Goal: Find specific page/section: Find specific page/section

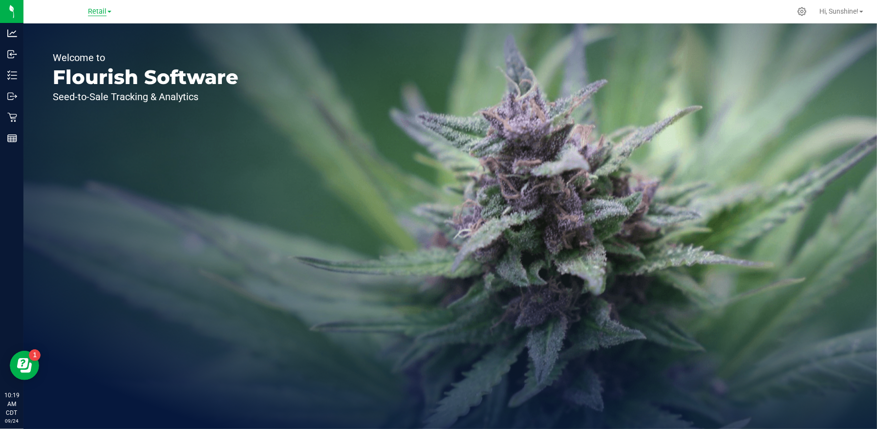
click at [95, 10] on span "Retail" at bounding box center [97, 11] width 19 height 9
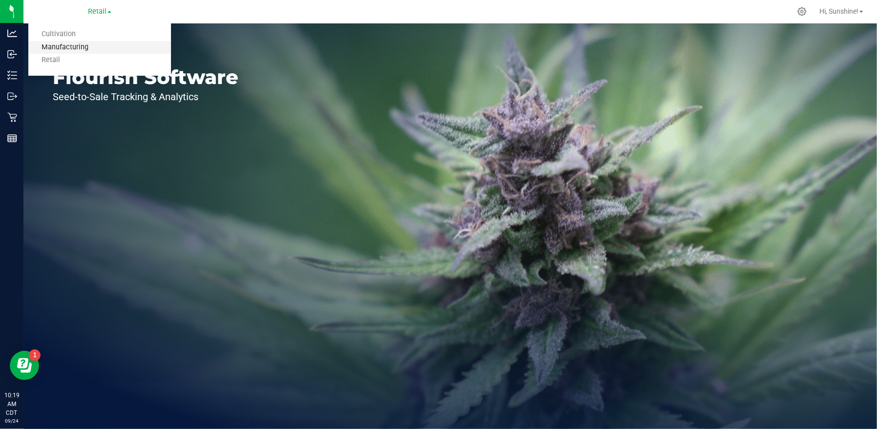
click at [87, 48] on link "Manufacturing" at bounding box center [99, 47] width 143 height 13
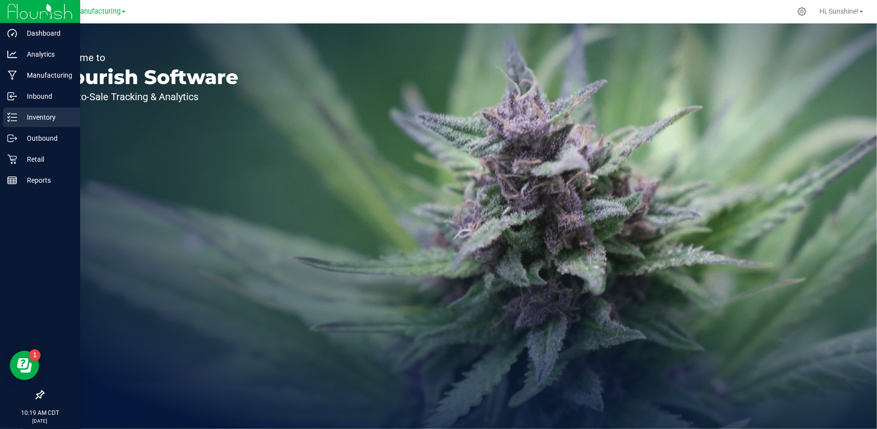
click at [48, 122] on p "Inventory" at bounding box center [46, 117] width 59 height 12
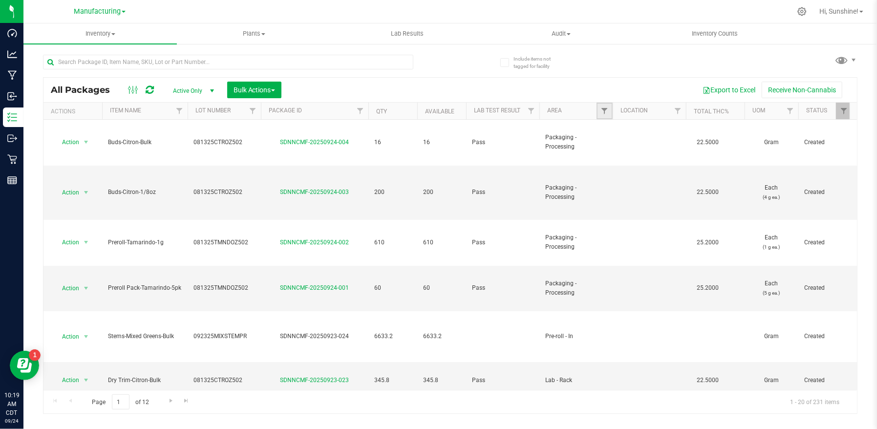
click at [603, 116] on link "Filter" at bounding box center [604, 111] width 16 height 17
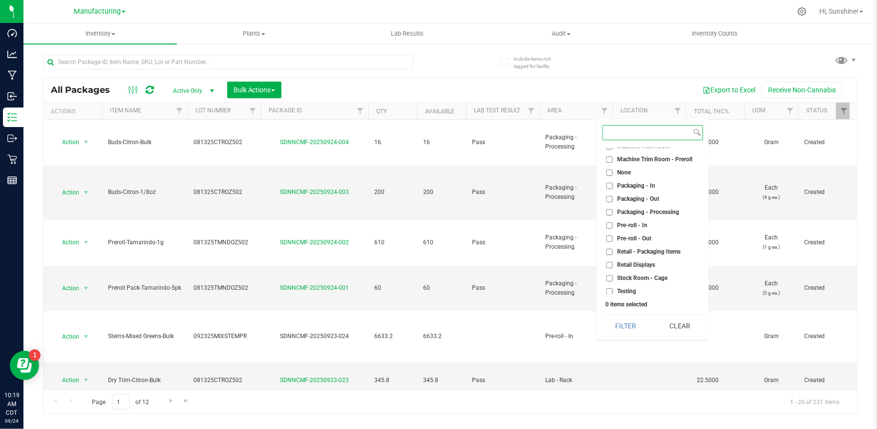
scroll to position [244, 0]
click at [611, 200] on input "Packaging - Out" at bounding box center [609, 199] width 6 height 6
checkbox input "true"
click at [621, 315] on button "Filter" at bounding box center [625, 325] width 47 height 21
